Goal: Navigation & Orientation: Go to known website

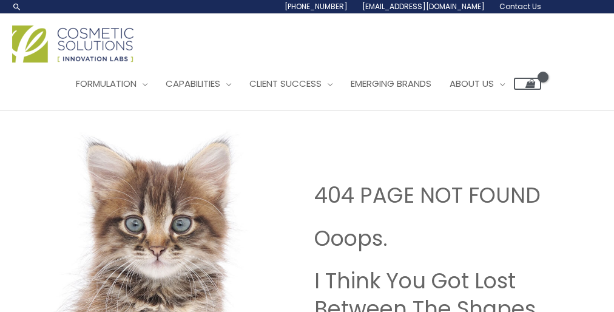
click at [307, 156] on div "404 PAGE NOT FOUND Ooops. I Think You Got Lost Between The Shapes. The Page You…" at bounding box center [307, 301] width 614 height 380
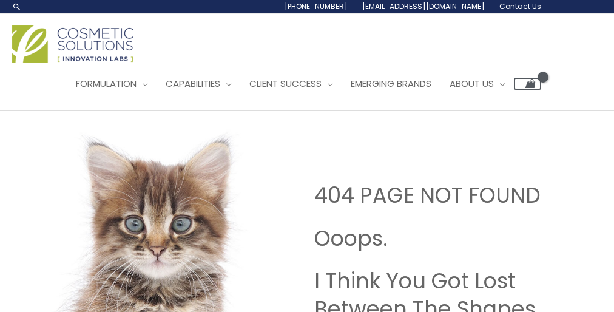
click at [307, 156] on div "404 PAGE NOT FOUND Ooops. I Think You Got Lost Between The Shapes. The Page You…" at bounding box center [307, 301] width 614 height 380
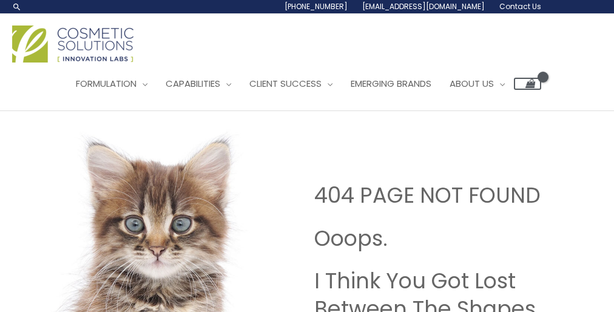
click at [307, 156] on div "404 PAGE NOT FOUND Ooops. I Think You Got Lost Between The Shapes. The Page You…" at bounding box center [307, 301] width 614 height 380
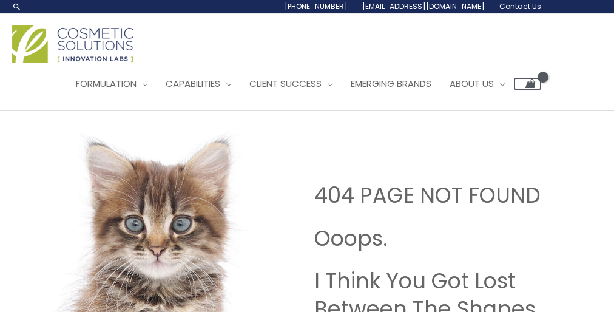
click at [307, 156] on div "404 PAGE NOT FOUND Ooops. I Think You Got Lost Between The Shapes. The Page You…" at bounding box center [307, 301] width 614 height 380
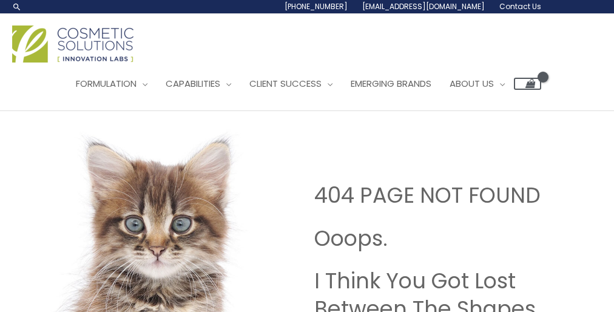
click at [307, 156] on div "404 PAGE NOT FOUND Ooops. I Think You Got Lost Between The Shapes. The Page You…" at bounding box center [307, 301] width 614 height 380
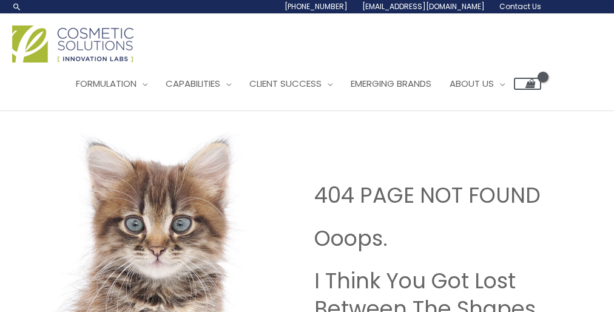
click at [307, 156] on div "404 PAGE NOT FOUND Ooops. I Think You Got Lost Between The Shapes. The Page You…" at bounding box center [307, 301] width 614 height 380
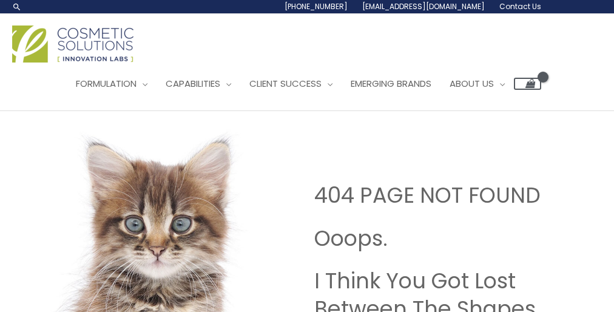
click at [307, 156] on div "404 PAGE NOT FOUND Ooops. I Think You Got Lost Between The Shapes. The Page You…" at bounding box center [307, 301] width 614 height 380
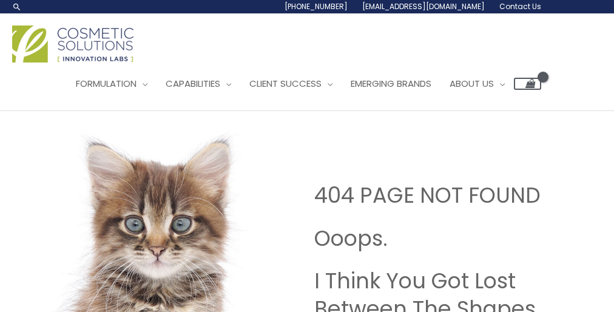
click at [307, 156] on div "404 PAGE NOT FOUND Ooops. I Think You Got Lost Between The Shapes. The Page You…" at bounding box center [307, 301] width 614 height 380
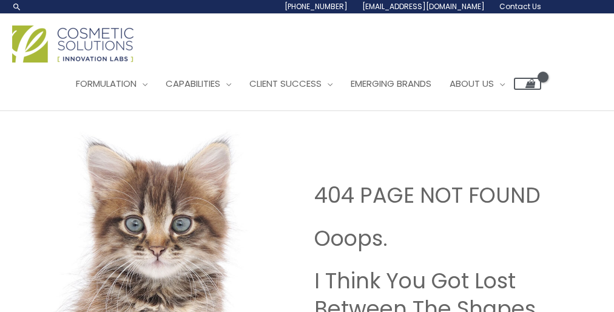
click at [307, 156] on div "404 PAGE NOT FOUND Ooops. I Think You Got Lost Between The Shapes. The Page You…" at bounding box center [307, 301] width 614 height 380
